Goal: Entertainment & Leisure: Consume media (video, audio)

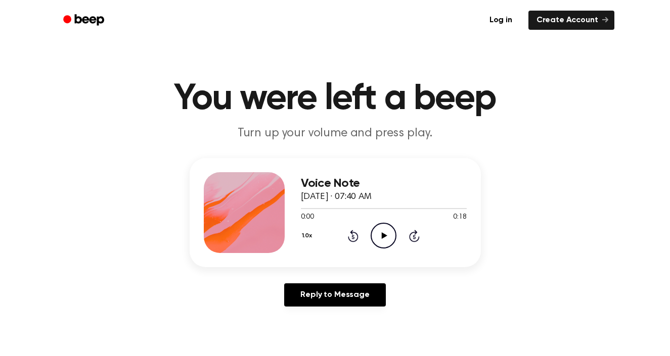
click at [384, 236] on icon at bounding box center [385, 236] width 6 height 7
click at [385, 242] on icon "Play Audio" at bounding box center [384, 236] width 26 height 26
click at [385, 242] on icon "Pause Audio" at bounding box center [384, 236] width 26 height 26
click at [348, 237] on icon at bounding box center [353, 236] width 11 height 12
click at [381, 234] on icon "Play Audio" at bounding box center [384, 236] width 26 height 26
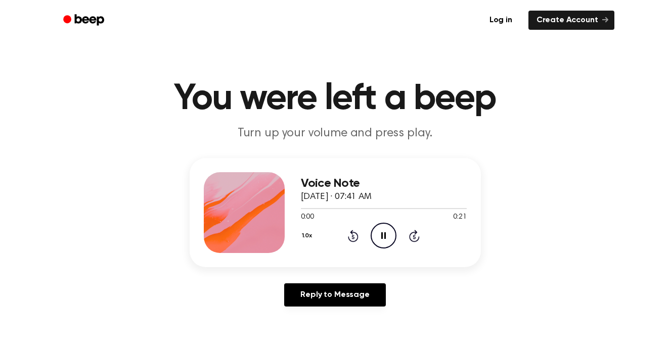
click at [381, 234] on icon "Pause Audio" at bounding box center [384, 236] width 26 height 26
click at [373, 235] on icon "Play Audio" at bounding box center [384, 236] width 26 height 26
